Goal: Task Accomplishment & Management: Manage account settings

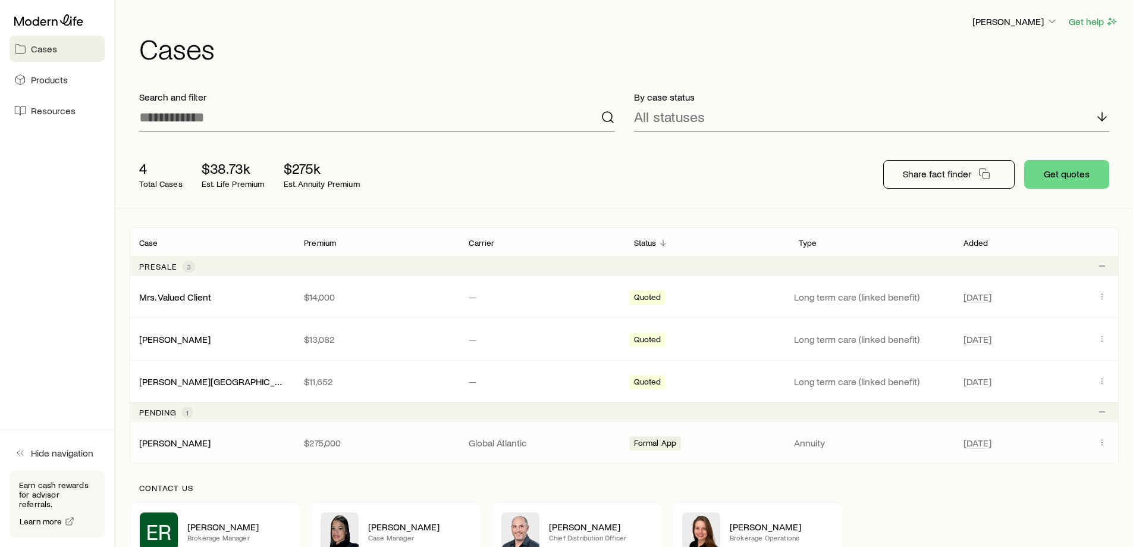
click at [293, 445] on div "[PERSON_NAME]" at bounding box center [212, 443] width 165 height 12
click at [171, 446] on link "[PERSON_NAME]" at bounding box center [175, 441] width 71 height 11
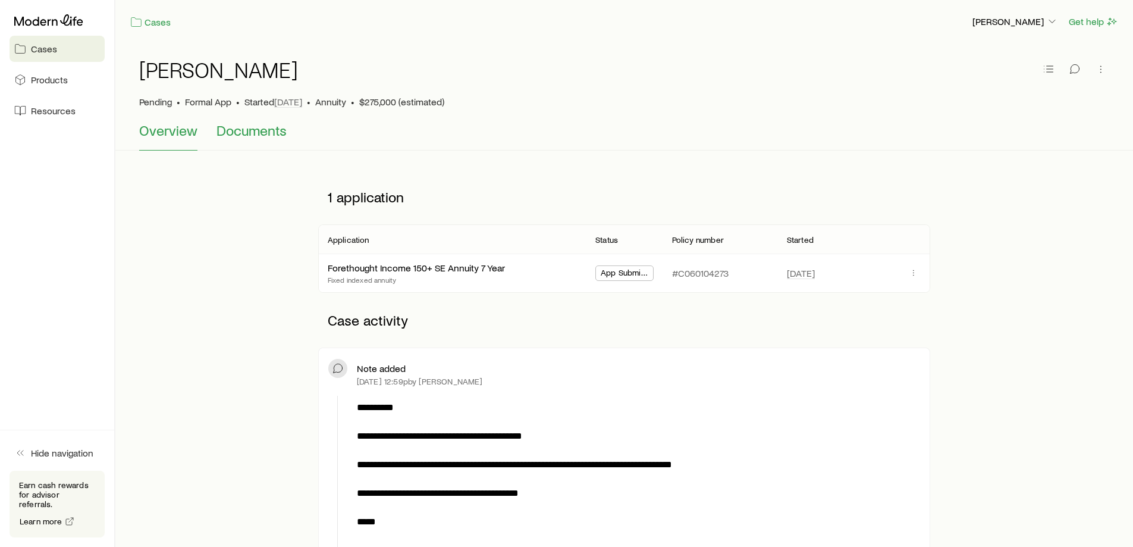
click at [234, 134] on span "Documents" at bounding box center [251, 130] width 70 height 17
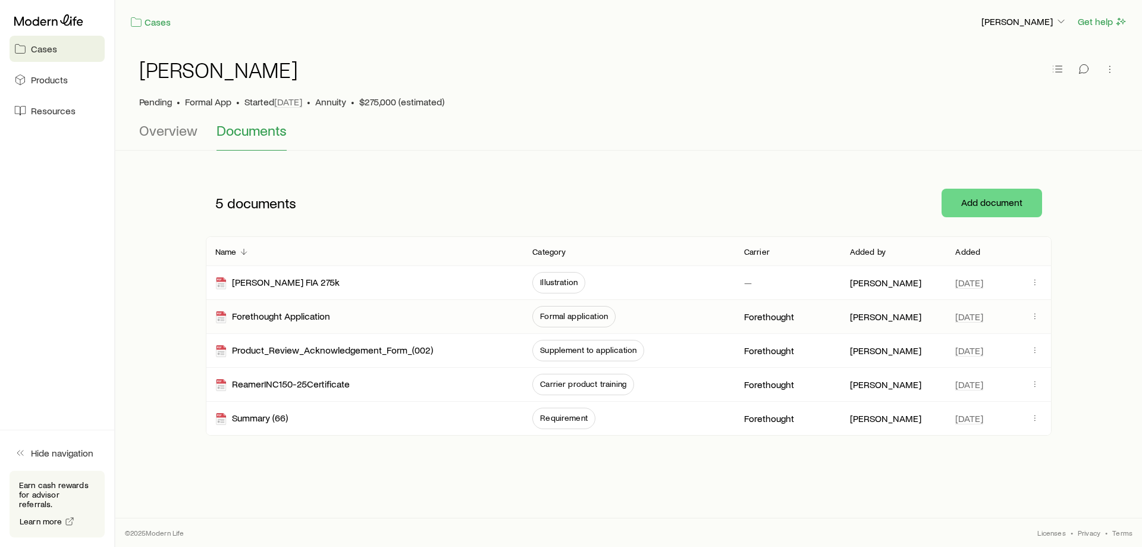
click at [579, 312] on span "Formal application" at bounding box center [574, 316] width 68 height 10
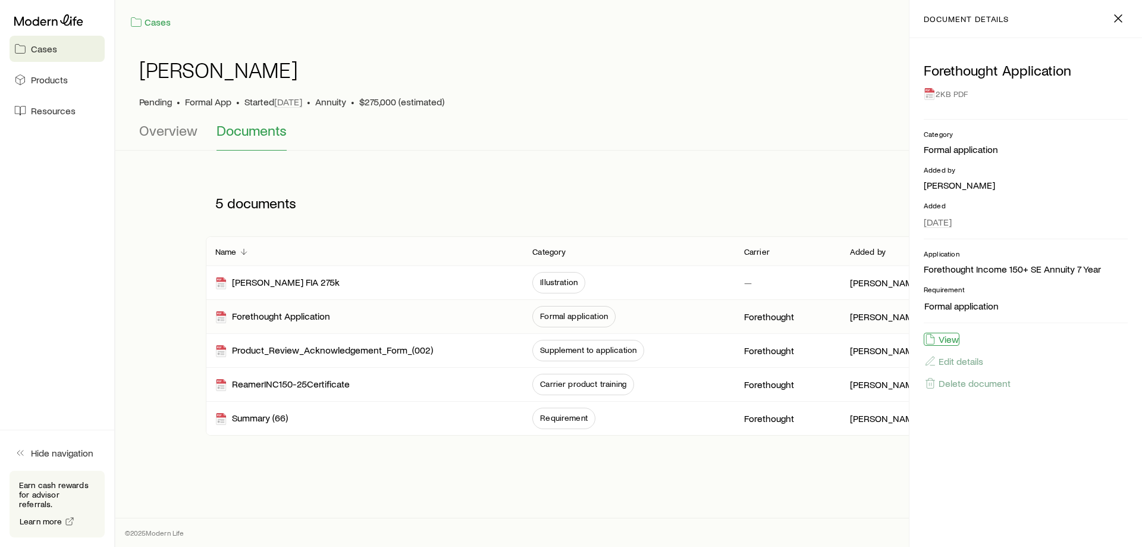
click at [946, 337] on button "View" at bounding box center [942, 338] width 36 height 13
